Goal: Check status

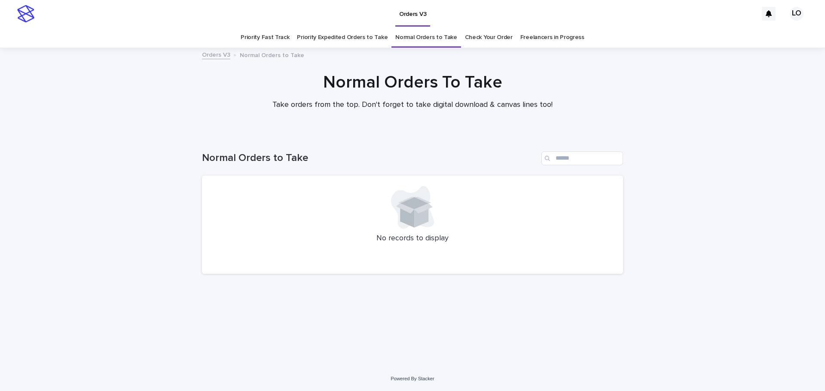
click at [483, 34] on link "Check Your Order" at bounding box center [489, 38] width 48 height 20
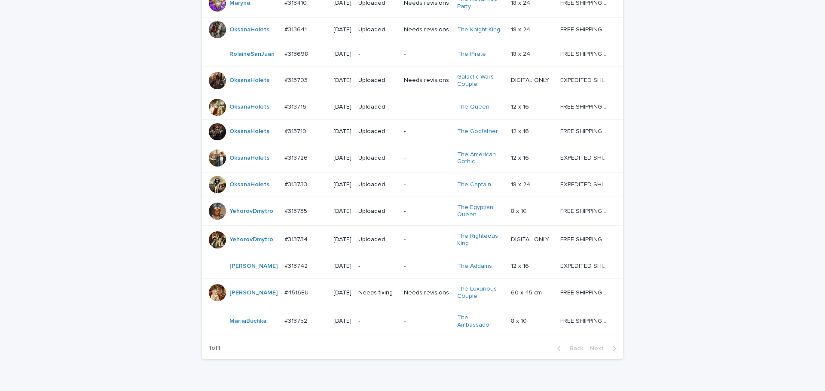
scroll to position [338, 0]
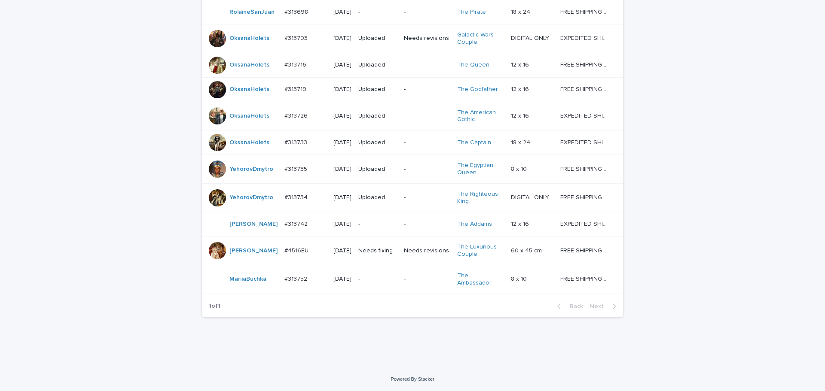
click at [298, 251] on p "#4516EU" at bounding box center [297, 250] width 26 height 9
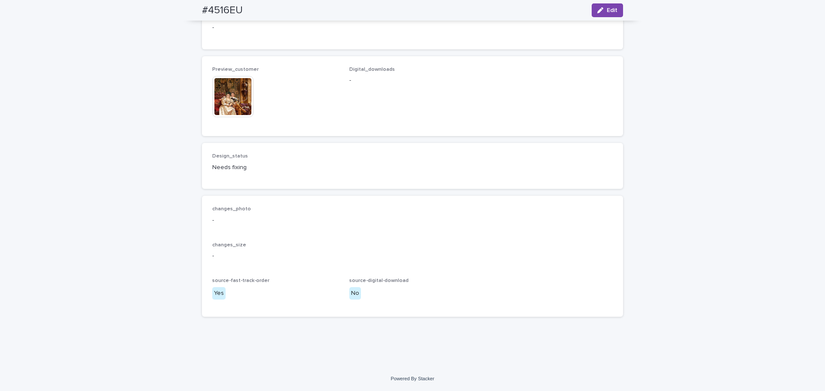
scroll to position [988, 0]
click at [235, 117] on img at bounding box center [232, 96] width 41 height 41
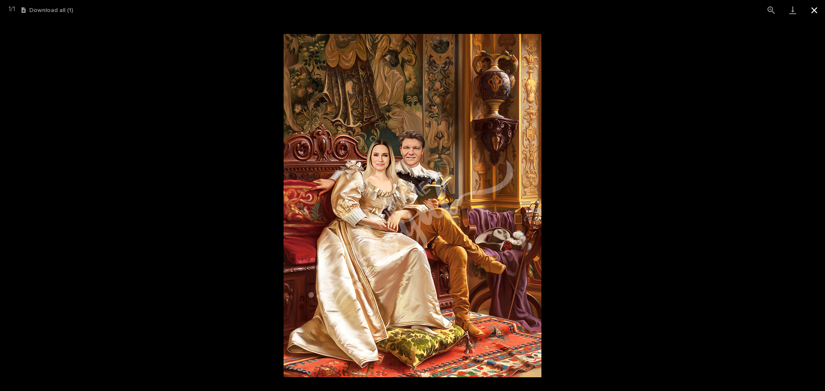
click at [815, 11] on button "Close gallery" at bounding box center [814, 10] width 21 height 20
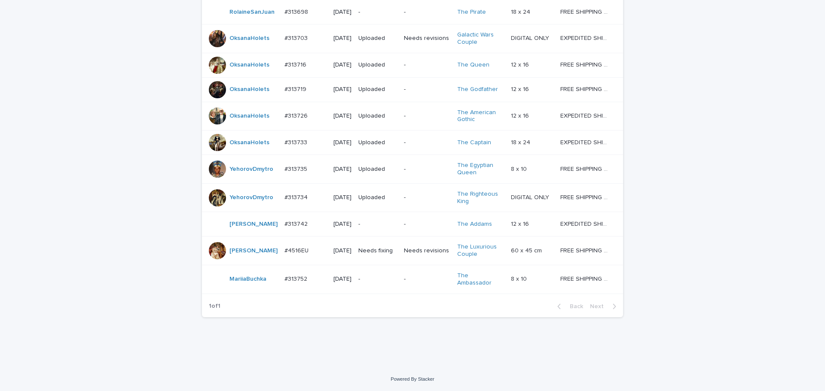
scroll to position [28, 0]
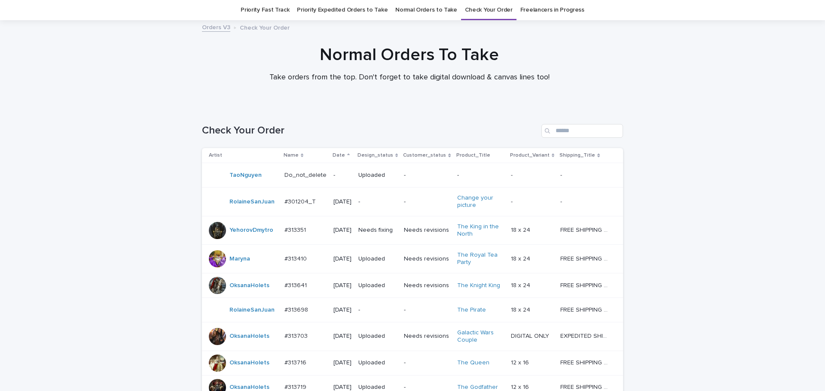
click at [721, 183] on div "Loading... Saving… Loading... Saving… Check Your Order Artist Name Date Design_…" at bounding box center [412, 386] width 825 height 559
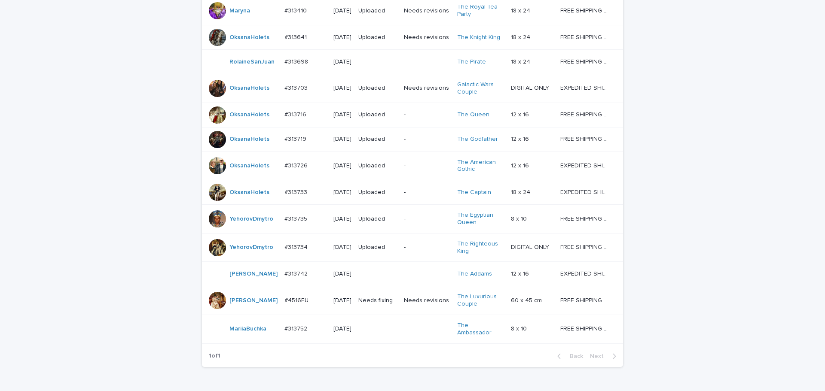
scroll to position [338, 0]
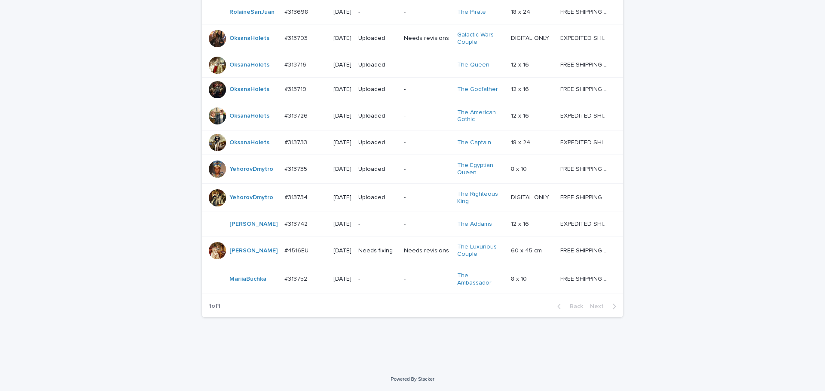
click at [709, 190] on div "Loading... Saving… Loading... Saving… Check Your Order Artist Name Date Design_…" at bounding box center [412, 88] width 825 height 559
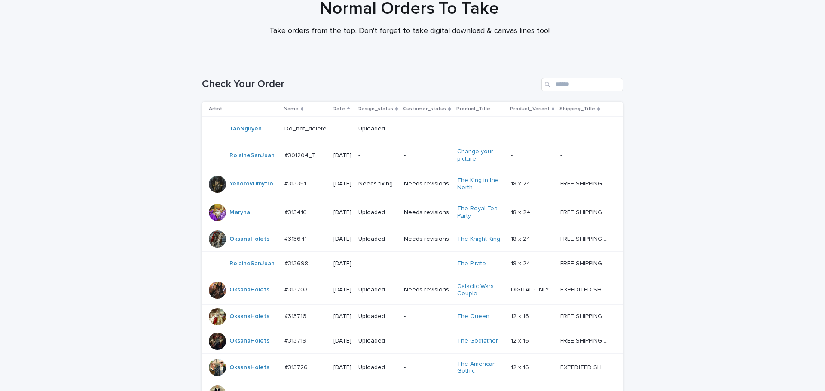
scroll to position [0, 0]
